Goal: Task Accomplishment & Management: Manage account settings

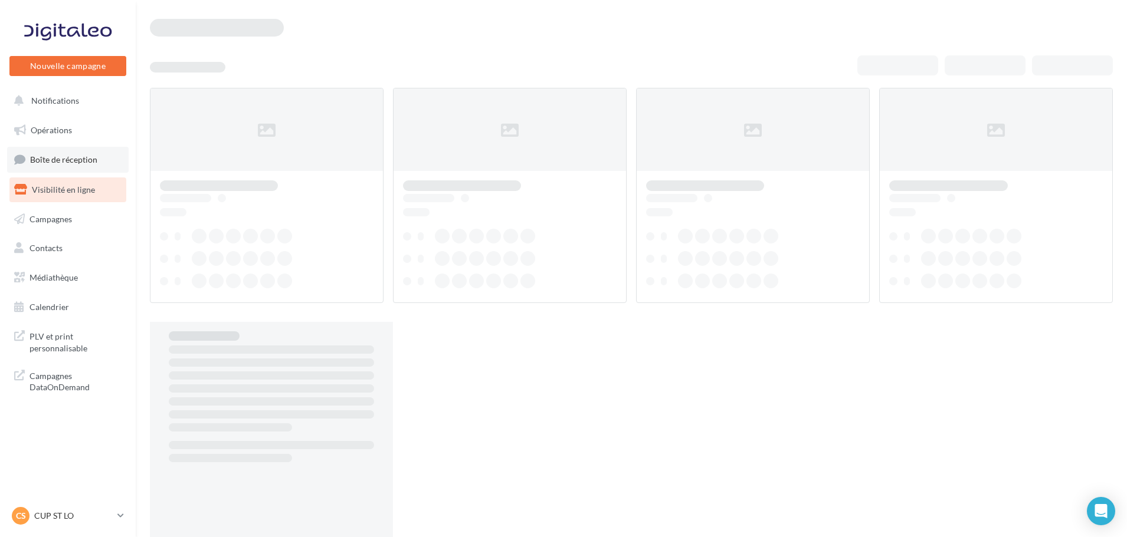
click at [90, 165] on span "Boîte de réception" at bounding box center [63, 160] width 67 height 10
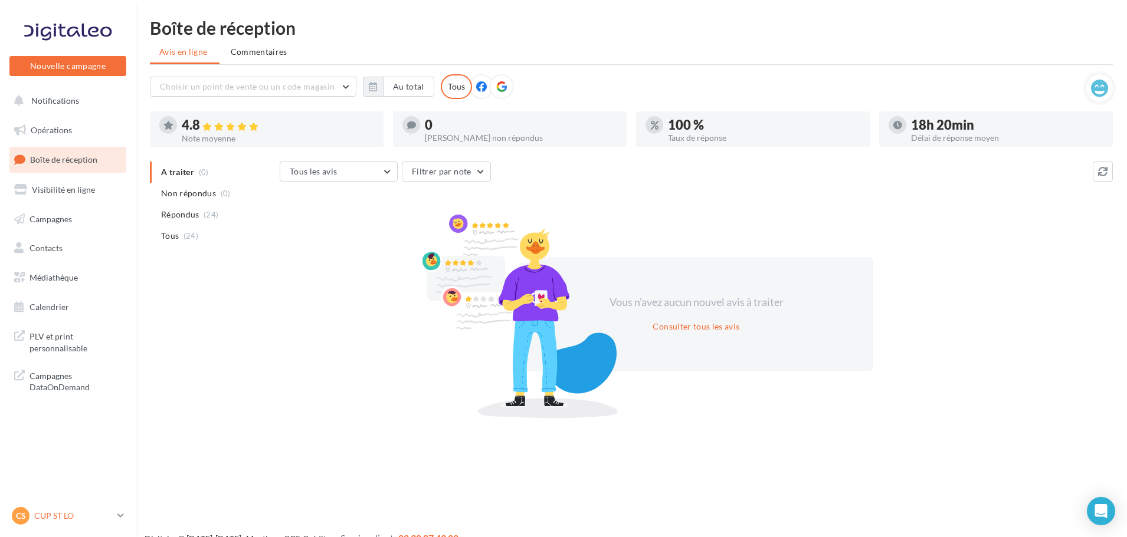
click at [41, 518] on p "CUP ST LO" at bounding box center [73, 516] width 78 height 12
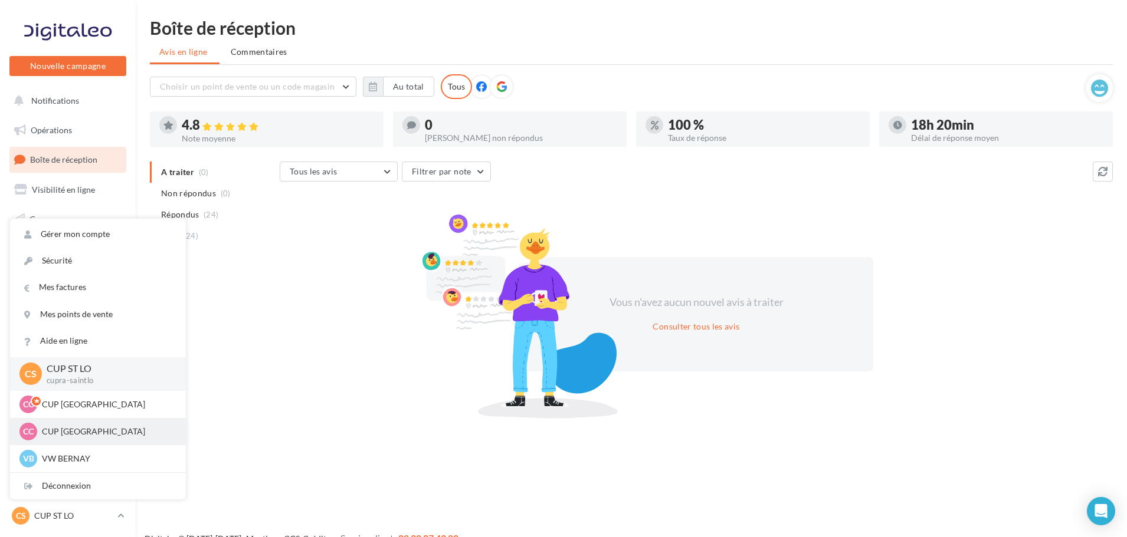
click at [62, 433] on p "CUP [GEOGRAPHIC_DATA]" at bounding box center [107, 432] width 130 height 12
